Goal: Task Accomplishment & Management: Manage account settings

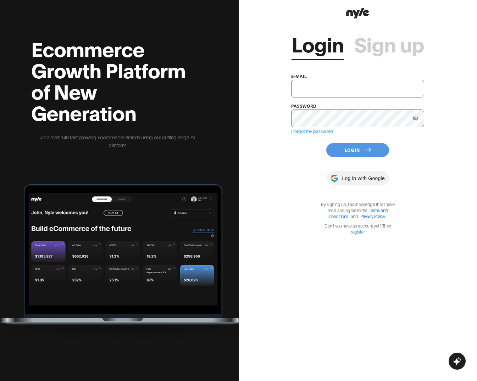
paste input "[EMAIL_ADDRESS][PERSON_NAME]"
type input "[EMAIL_ADDRESS][PERSON_NAME]"
click at [352, 152] on button "Log In" at bounding box center [357, 150] width 63 height 14
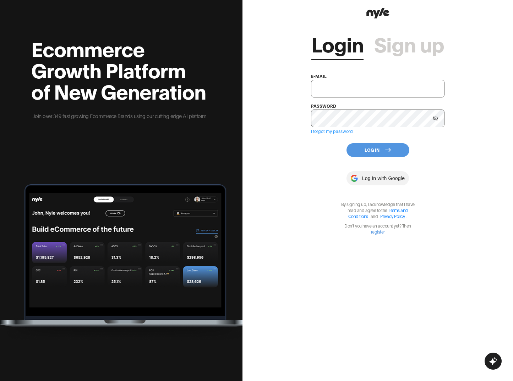
type input "[EMAIL_ADDRESS][PERSON_NAME]"
click at [380, 148] on button "Log In" at bounding box center [377, 150] width 63 height 14
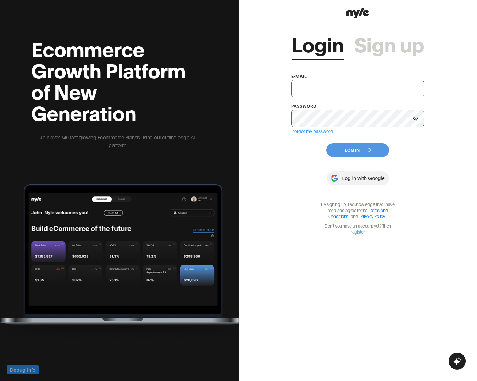
click at [330, 85] on input "text" at bounding box center [357, 89] width 133 height 18
click at [354, 150] on button "Log In" at bounding box center [357, 150] width 63 height 14
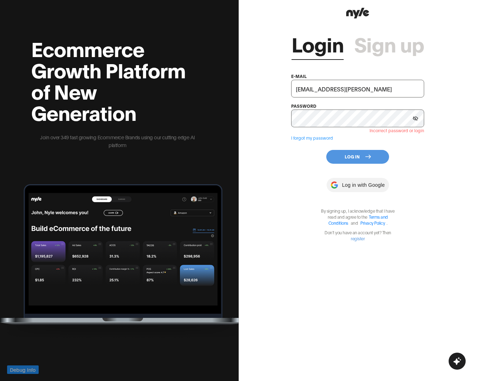
click at [309, 88] on input "[EMAIL_ADDRESS][PERSON_NAME]" at bounding box center [357, 89] width 133 height 18
paste input "chaggy"
type input "[EMAIL_ADDRESS][PERSON_NAME]"
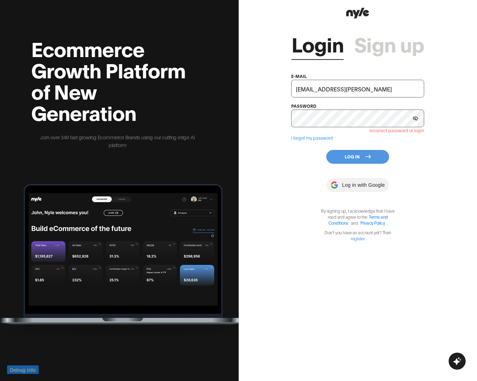
click at [344, 164] on div "Login Sign up e-mail [EMAIL_ADDRESS][PERSON_NAME] password Incorrect password o…" at bounding box center [357, 130] width 133 height 221
click at [349, 158] on button "Log In" at bounding box center [357, 157] width 63 height 14
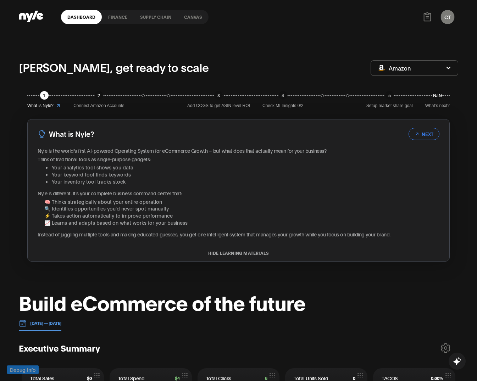
click at [153, 18] on link "Supply chain" at bounding box center [156, 17] width 44 height 14
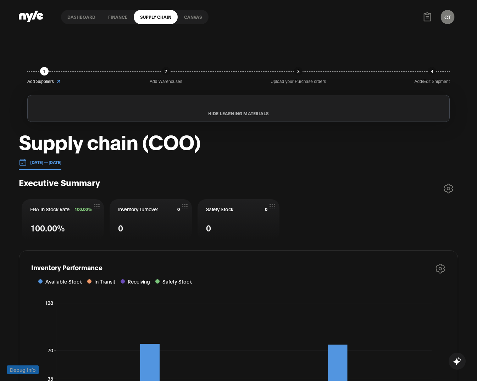
click at [376, 28] on div "Dashboard finance Supply chain Canvas CT Chaggy CEO" at bounding box center [239, 17] width 440 height 34
click at [447, 15] on button "CT" at bounding box center [447, 17] width 13 height 14
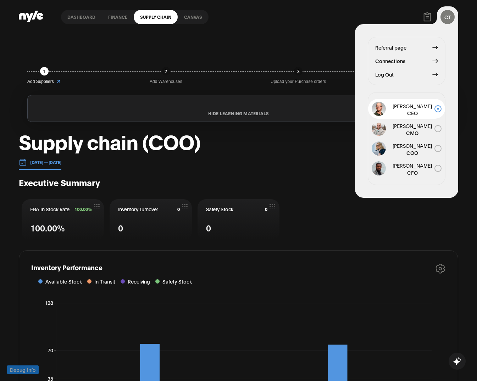
click at [387, 74] on span "Log Out" at bounding box center [384, 75] width 18 height 8
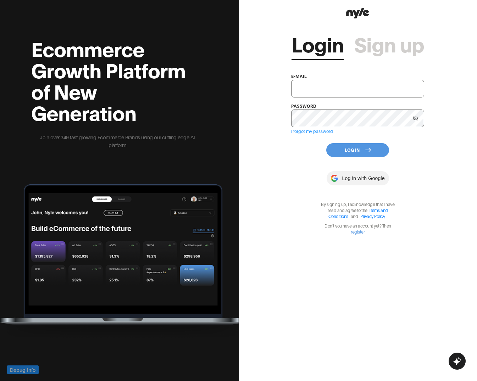
click at [330, 90] on input "text" at bounding box center [357, 89] width 133 height 18
paste input "showroom@nyle.ai"
type input "showroom@nyle.ai"
click at [347, 149] on button "Log In" at bounding box center [357, 150] width 63 height 14
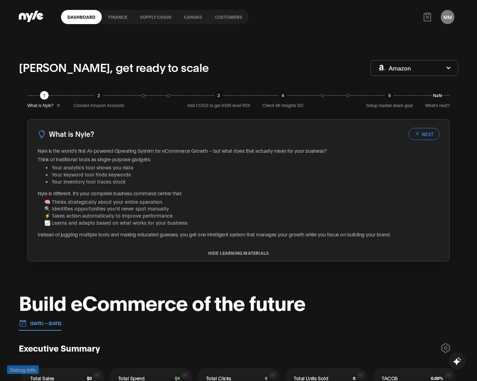
click at [228, 16] on link "Customers" at bounding box center [229, 17] width 40 height 14
